Goal: Information Seeking & Learning: Learn about a topic

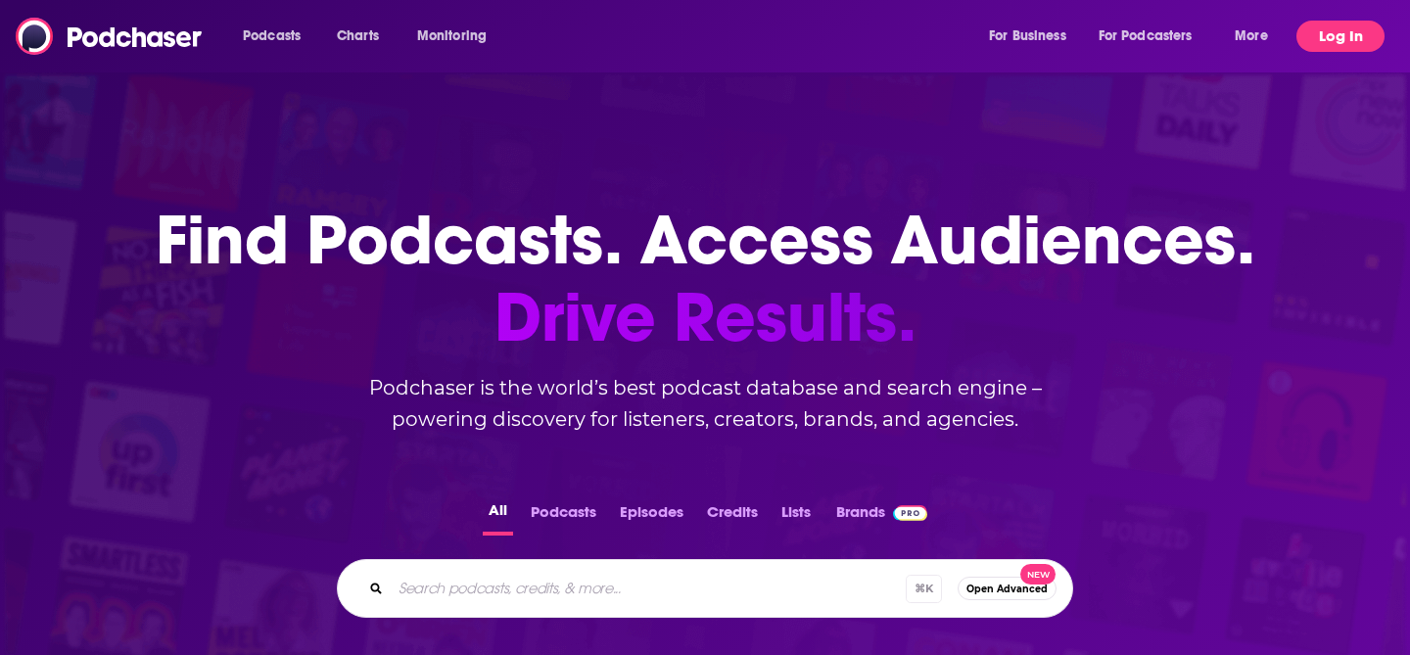
click at [1343, 33] on button "Log In" at bounding box center [1340, 36] width 88 height 31
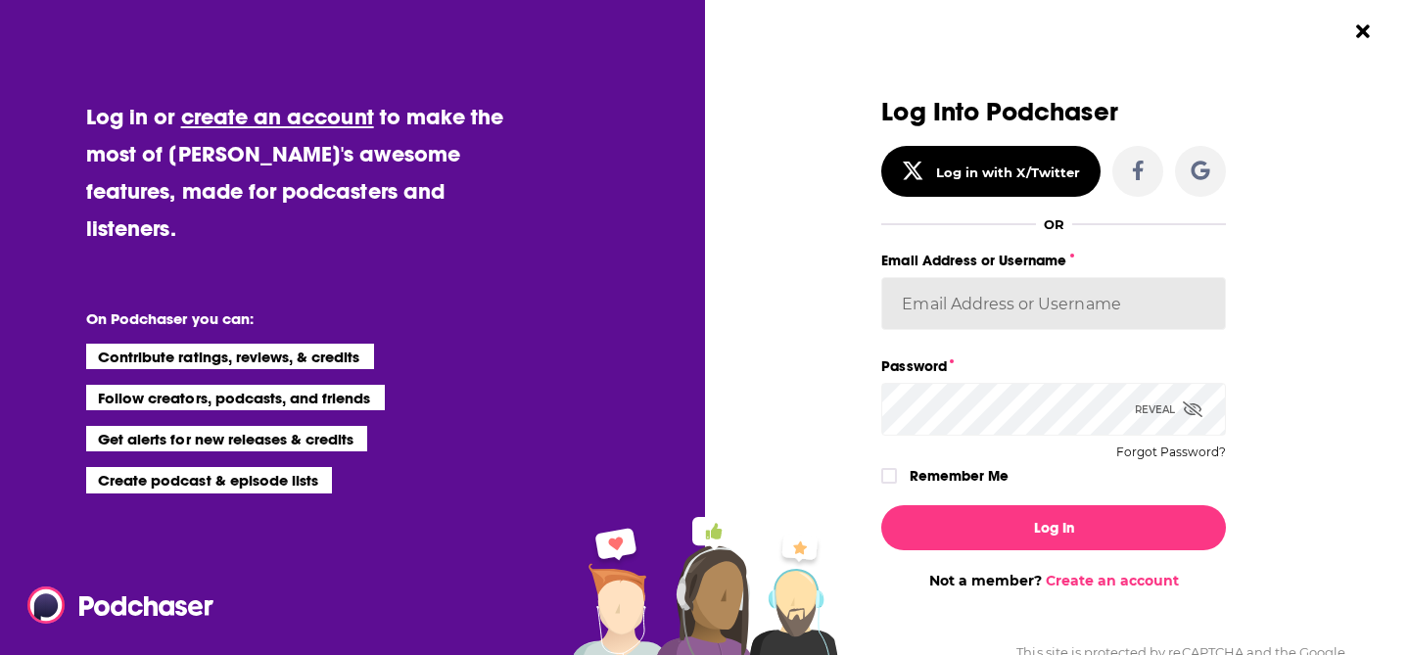
type input "[EMAIL_ADDRESS][DOMAIN_NAME]"
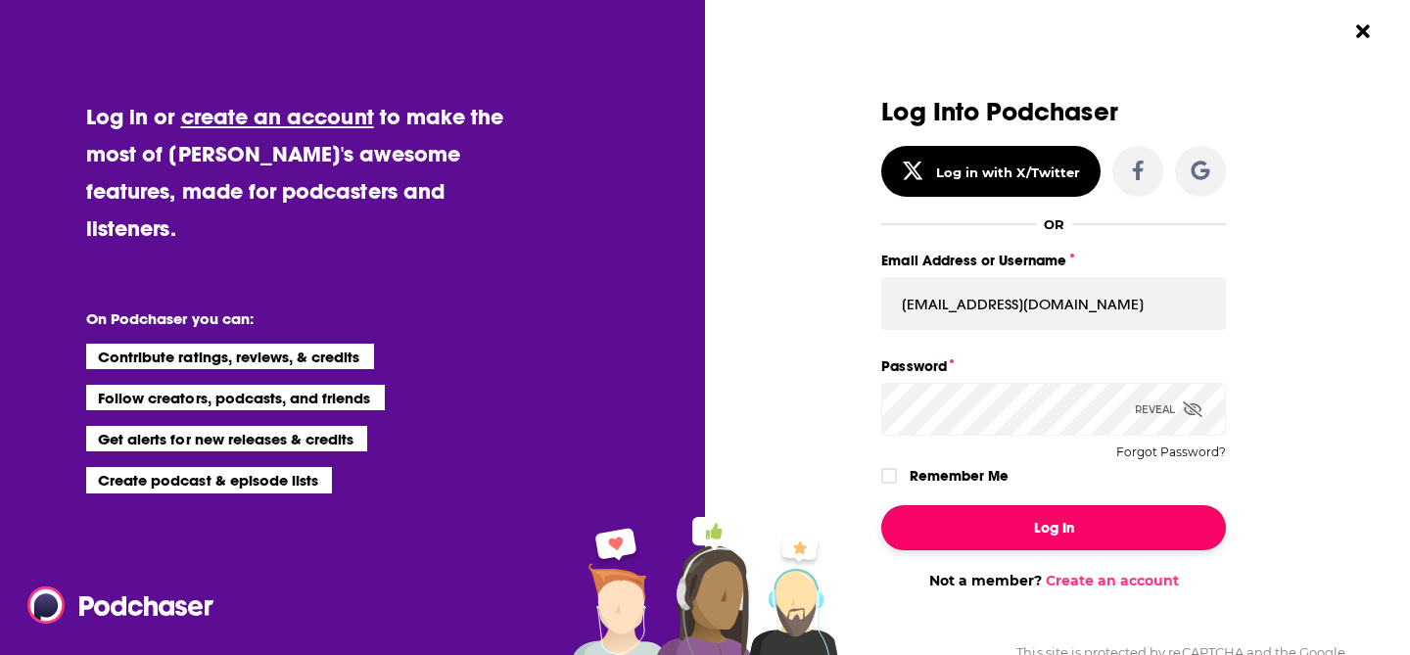
click at [1062, 535] on button "Log In" at bounding box center [1053, 527] width 345 height 45
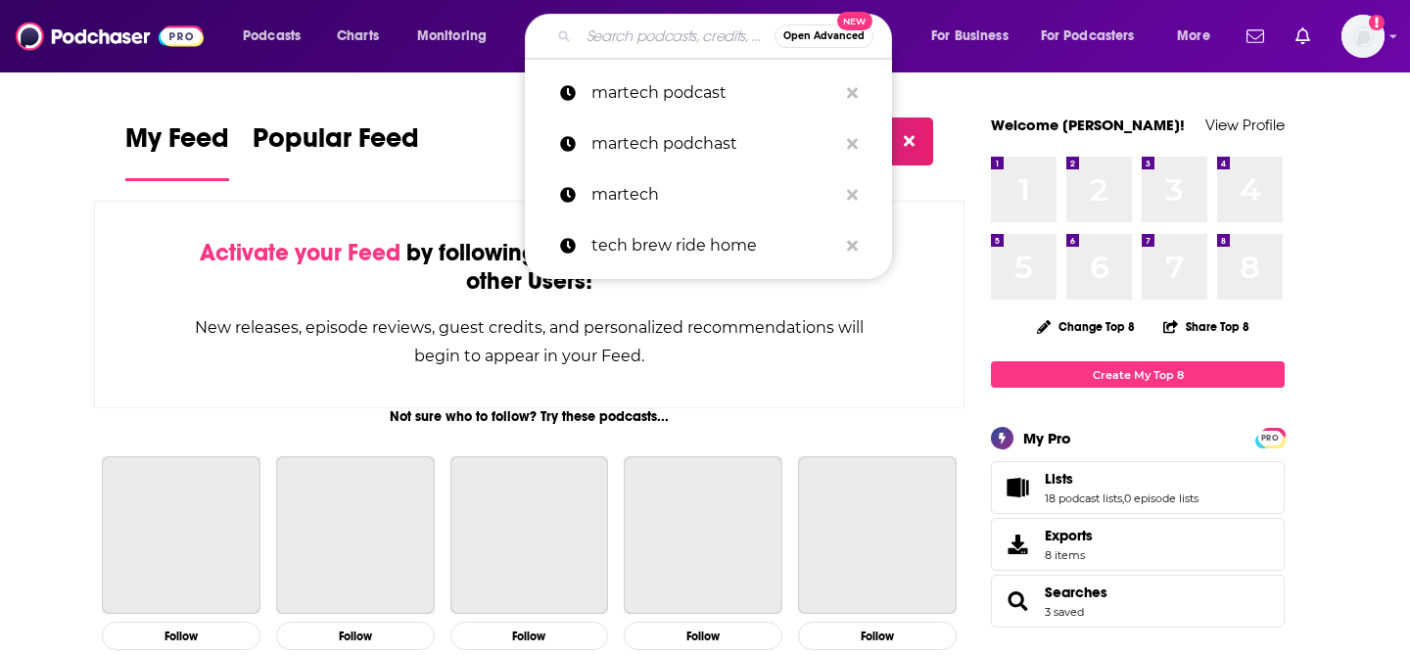
click at [656, 43] on input "Search podcasts, credits, & more..." at bounding box center [677, 36] width 196 height 31
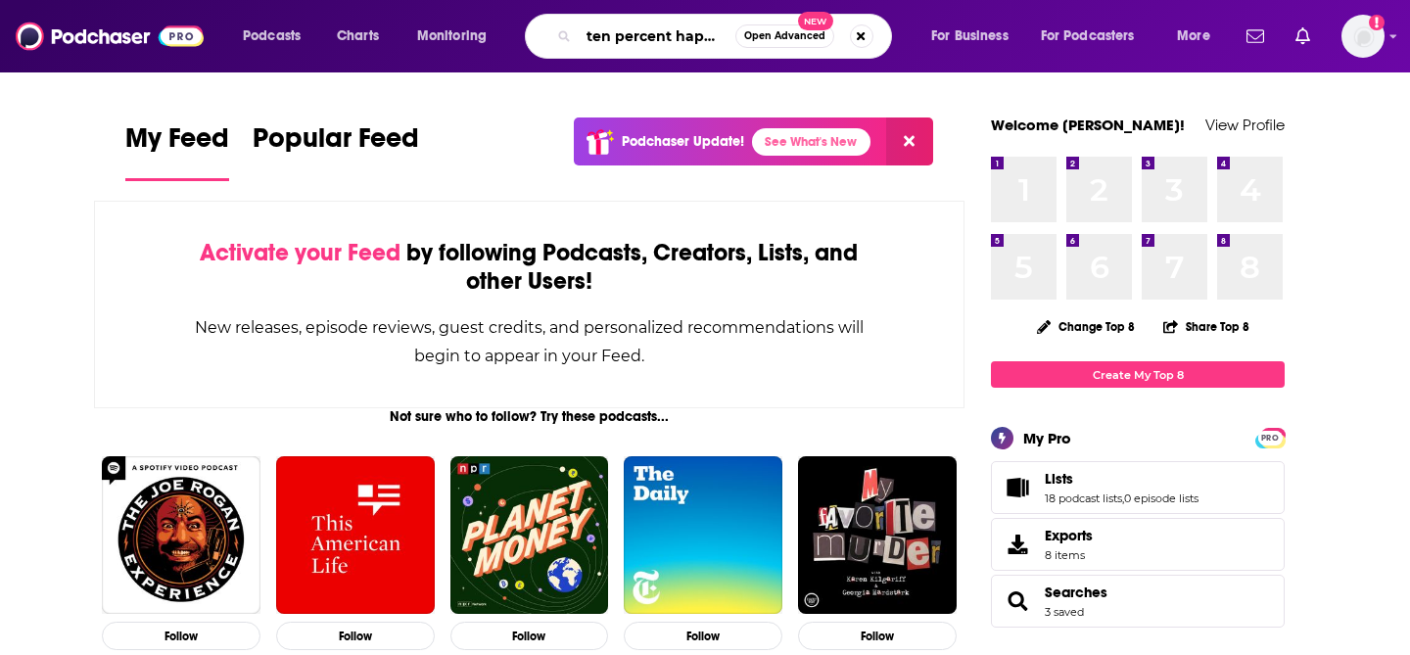
scroll to position [0, 4]
type input "ten percent happier"
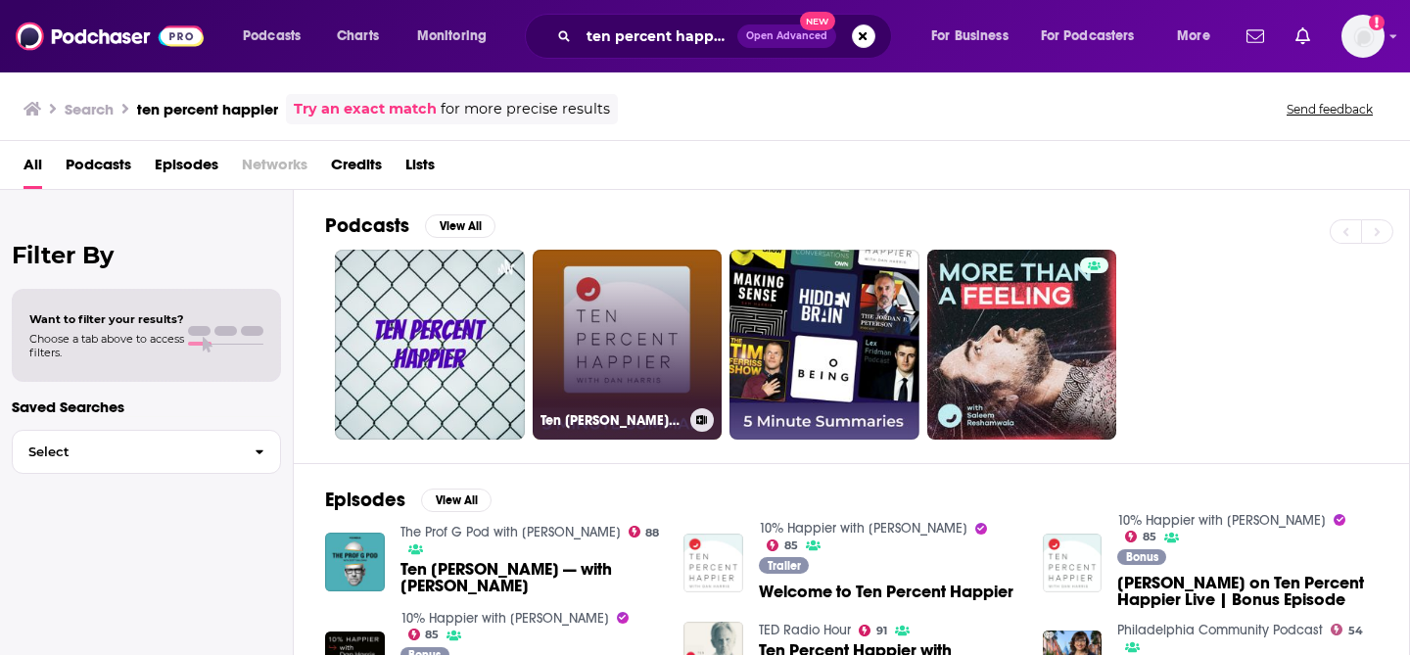
click at [658, 305] on link "Ten [PERSON_NAME] with [PERSON_NAME] | 5 minute podcast summaries" at bounding box center [628, 345] width 190 height 190
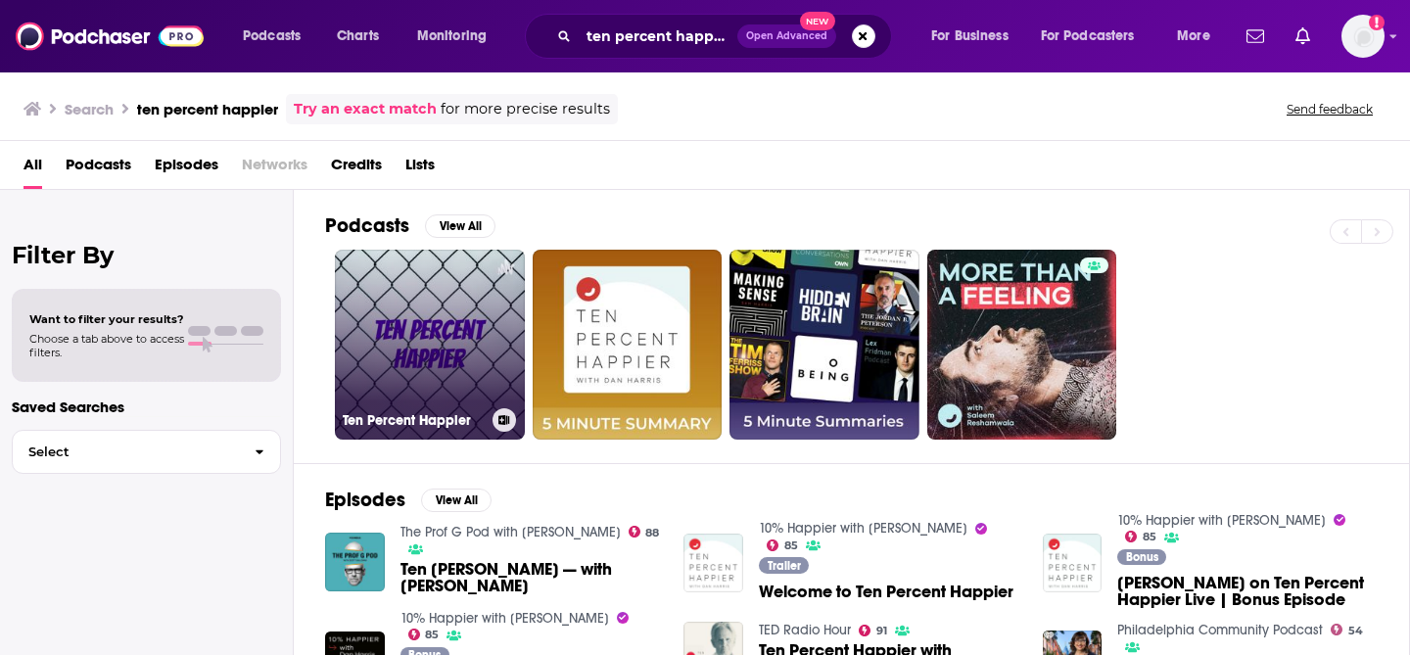
click at [453, 369] on link "Ten Percent Happier" at bounding box center [430, 345] width 190 height 190
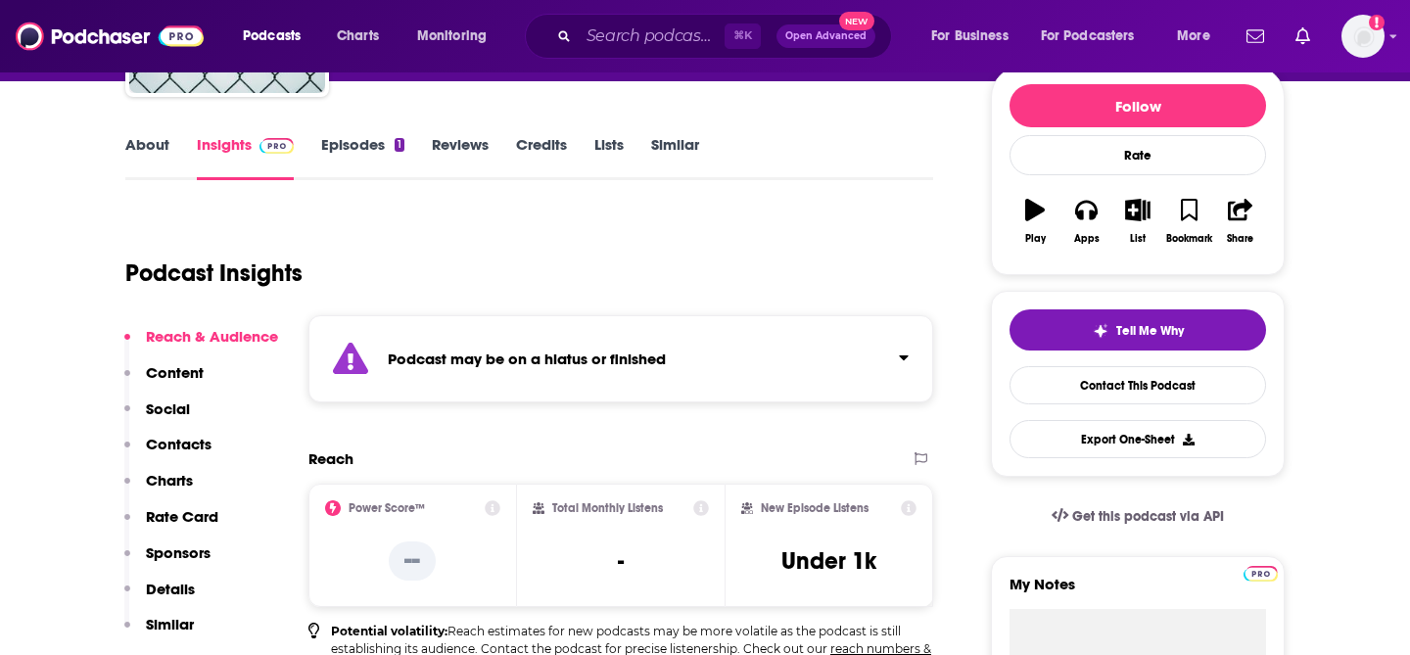
scroll to position [239, 0]
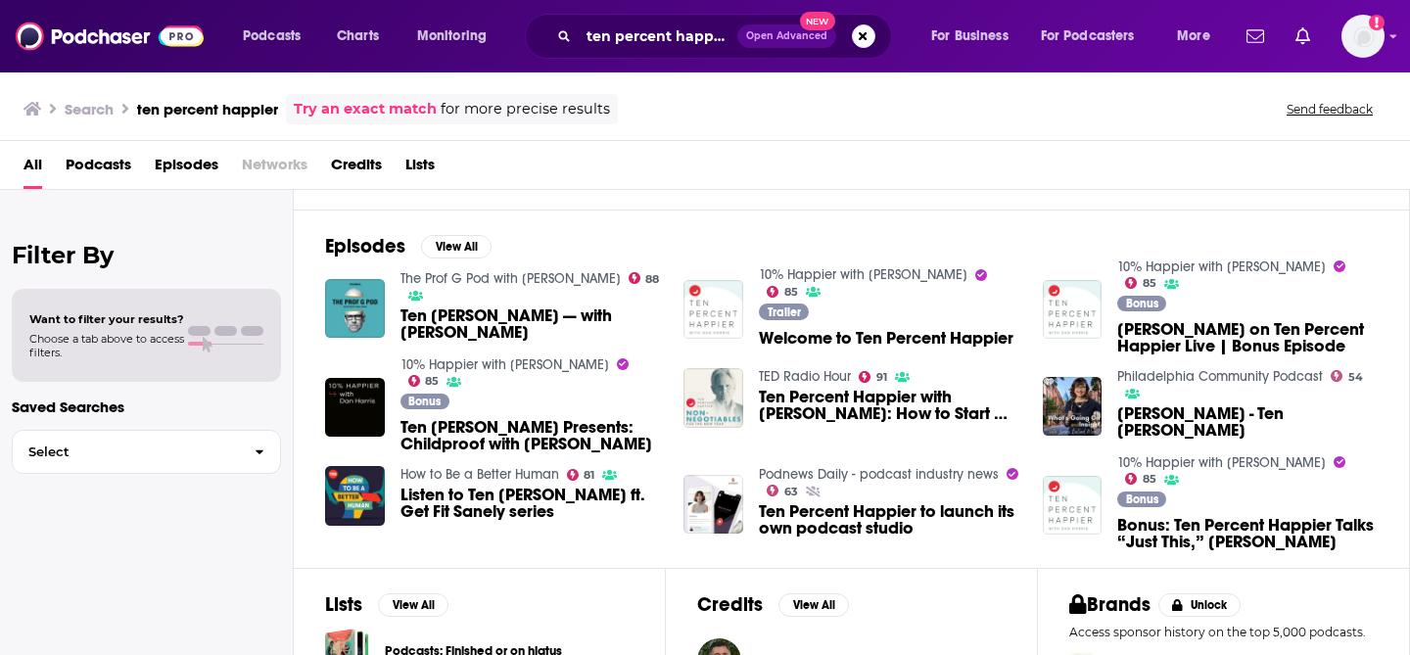
scroll to position [304, 0]
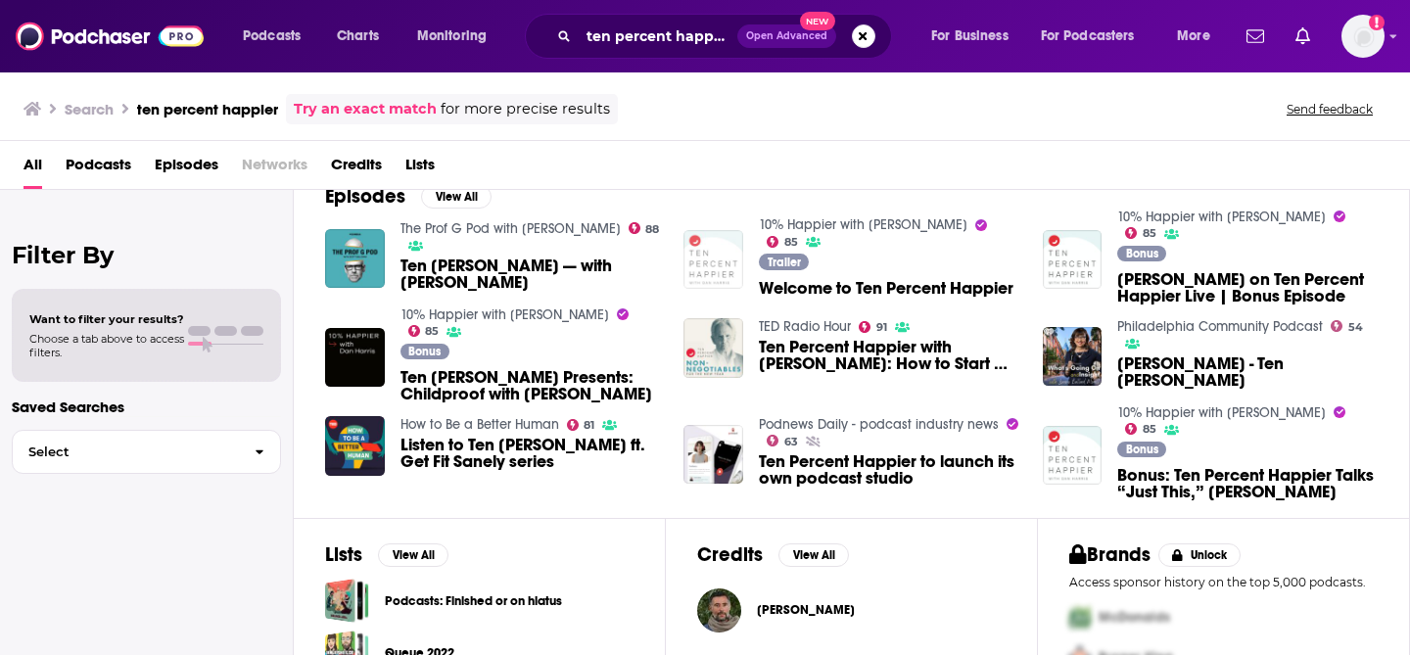
click at [718, 266] on img "Welcome to Ten Percent Happier" at bounding box center [713, 260] width 60 height 60
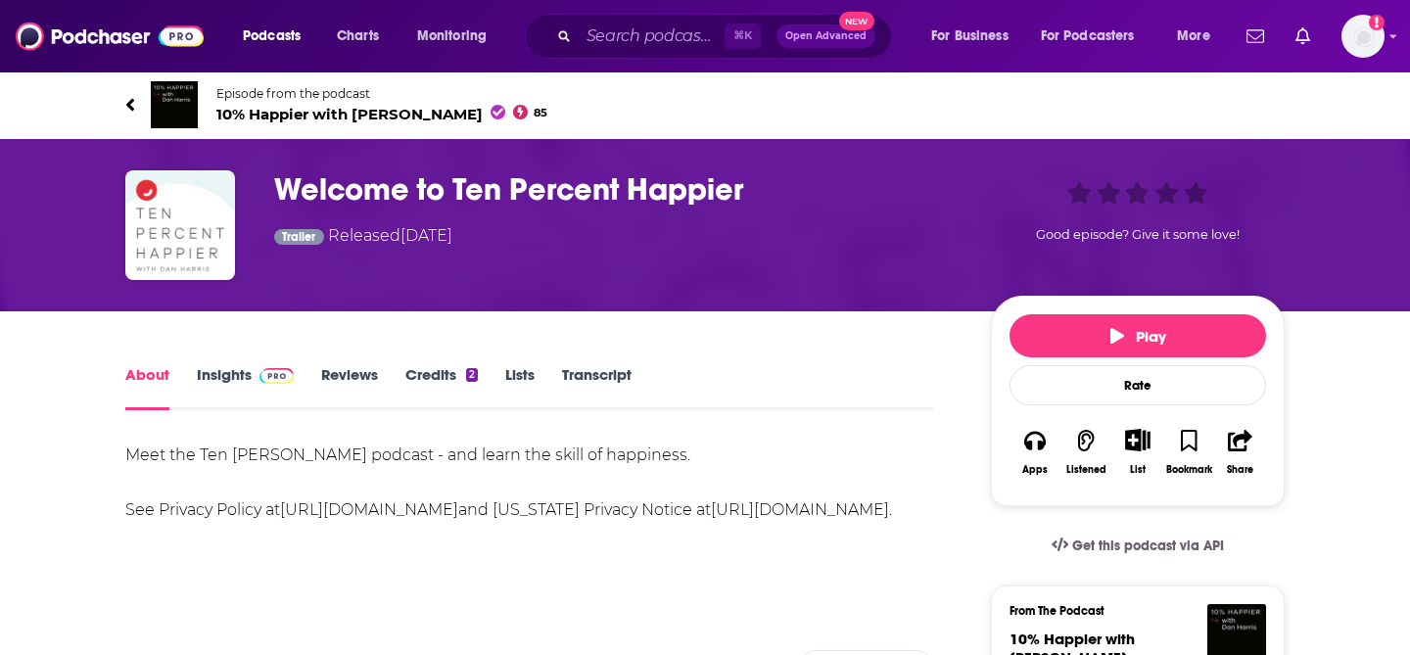
click at [239, 372] on link "Insights" at bounding box center [245, 387] width 97 height 45
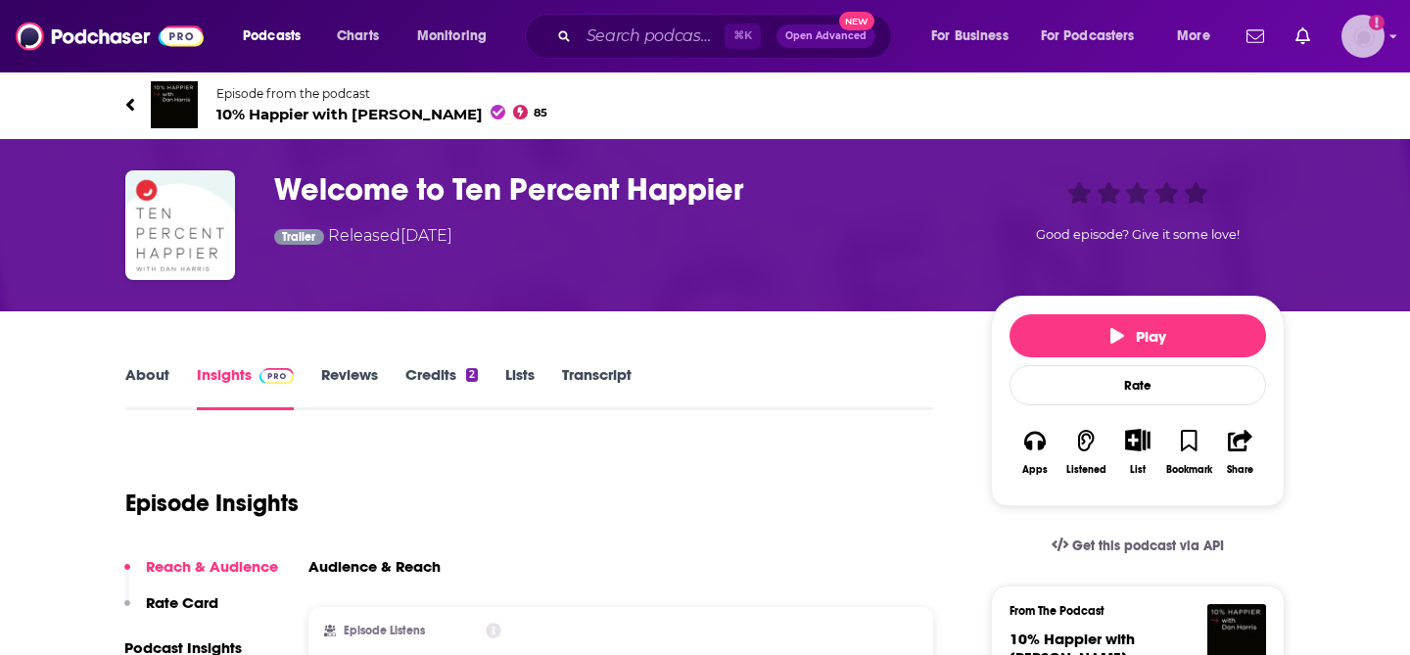
click at [1367, 41] on img "Logged in as megcassidy" at bounding box center [1362, 36] width 43 height 43
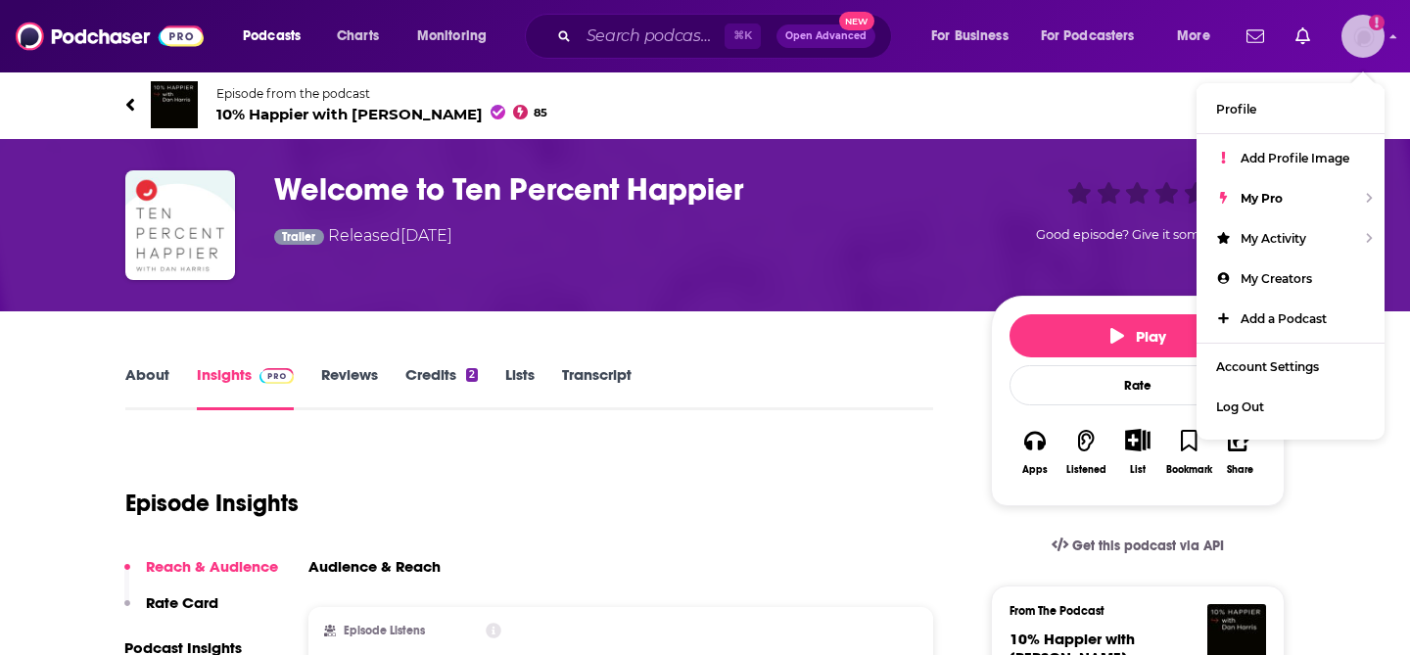
click at [1367, 41] on img "Logged in as megcassidy" at bounding box center [1362, 36] width 43 height 43
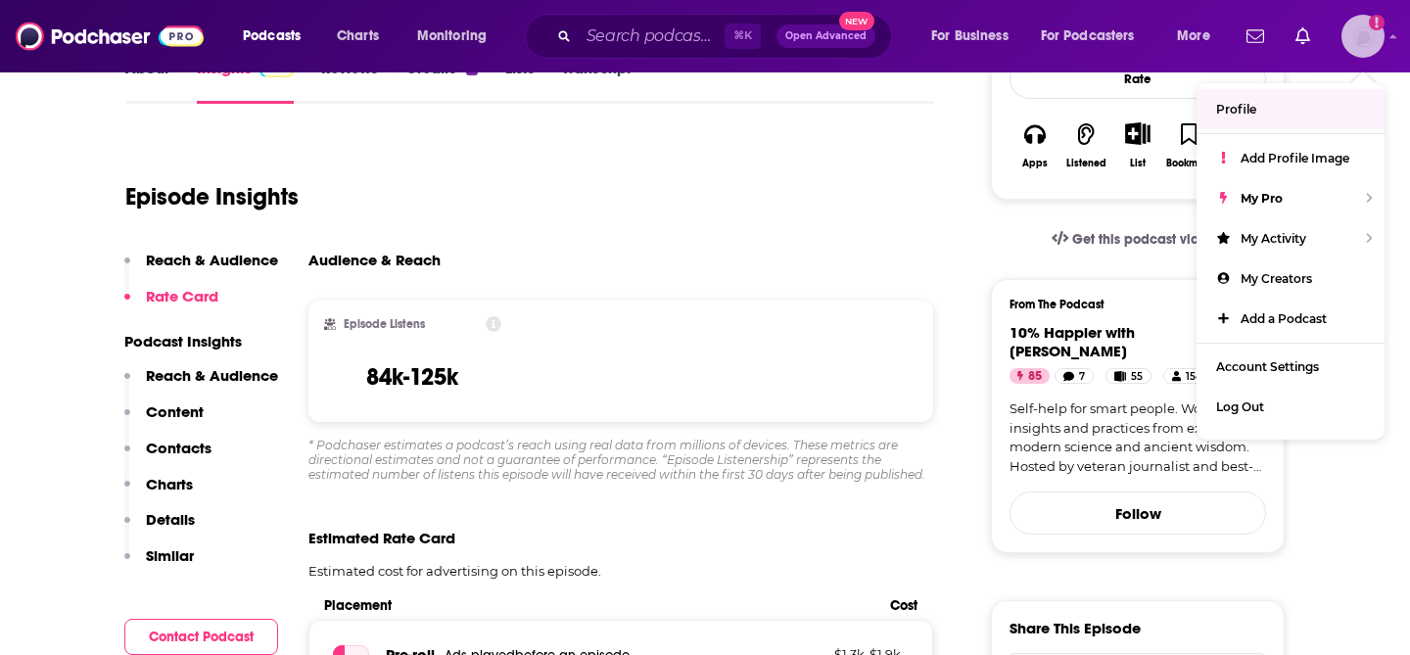
scroll to position [308, 0]
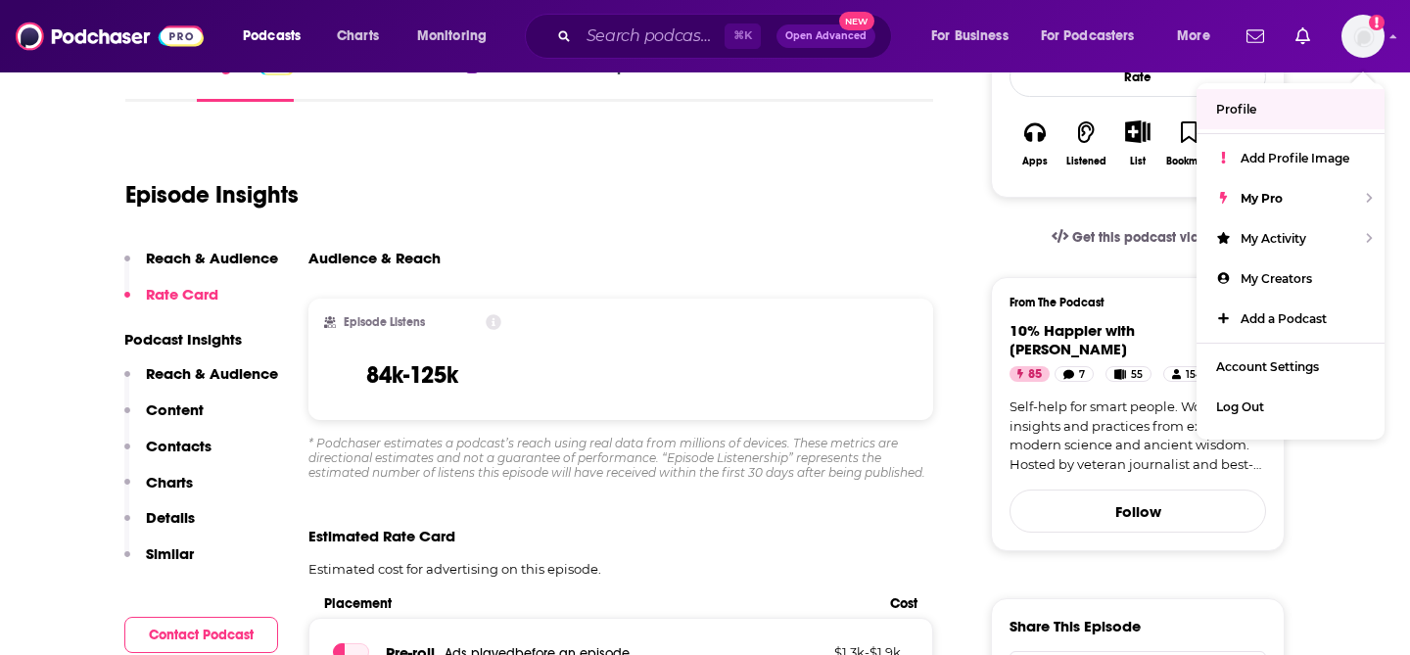
click at [268, 369] on p "Reach & Audience" at bounding box center [212, 373] width 132 height 19
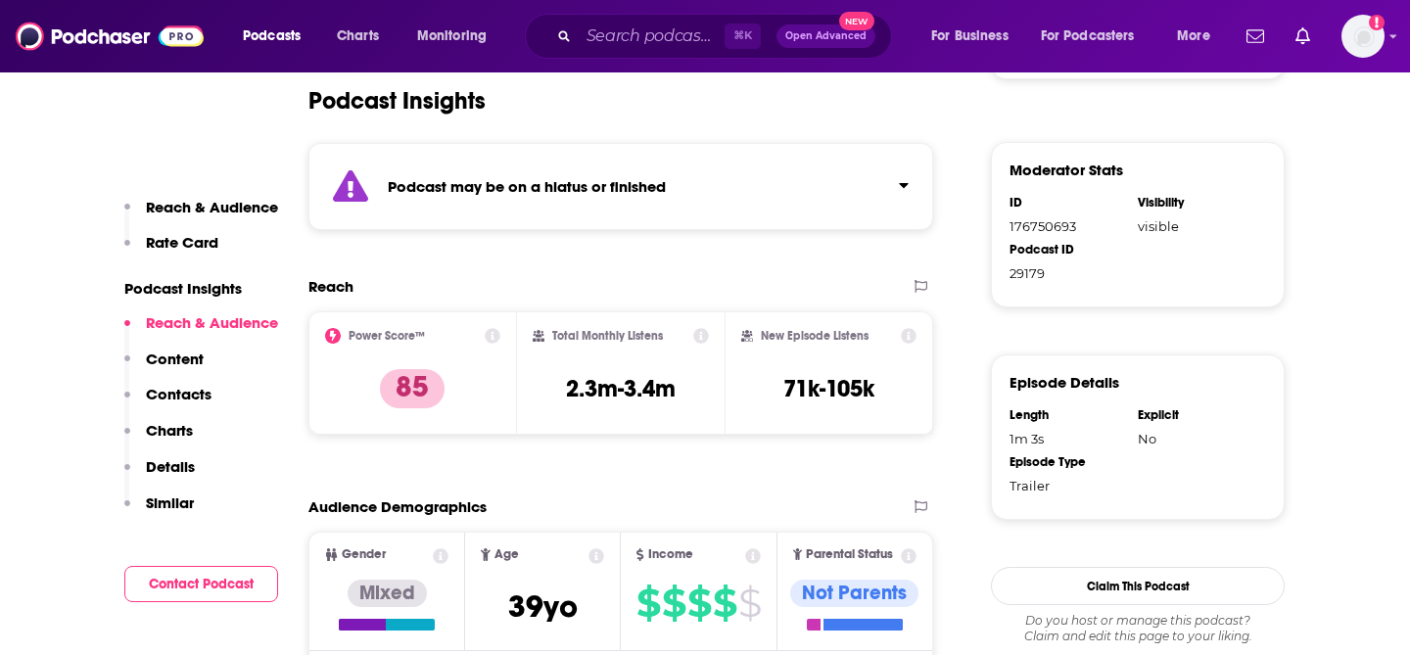
scroll to position [1107, 0]
